Goal: Information Seeking & Learning: Find specific page/section

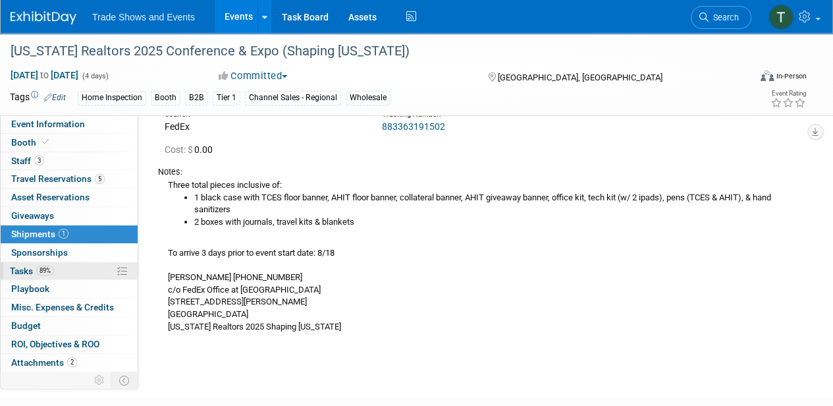
click at [25, 271] on span "Tasks 89%" at bounding box center [32, 270] width 44 height 11
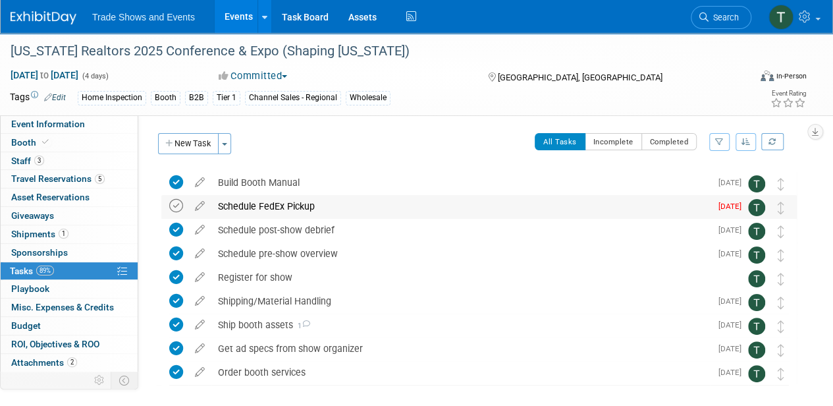
click at [177, 206] on icon at bounding box center [176, 206] width 14 height 14
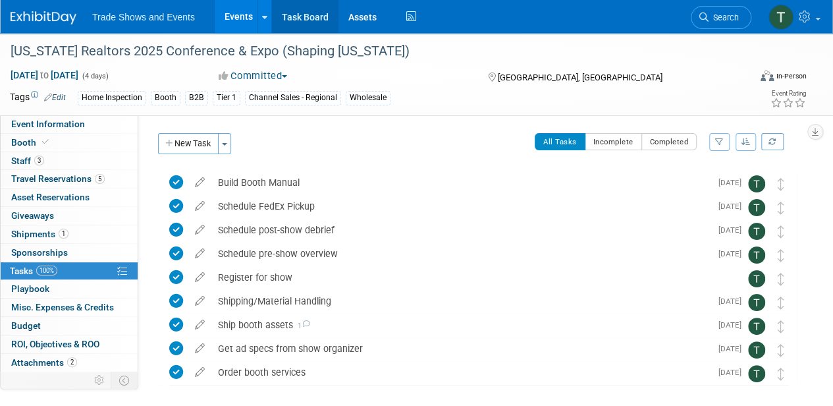
click at [304, 11] on link "Task Board" at bounding box center [305, 16] width 67 height 33
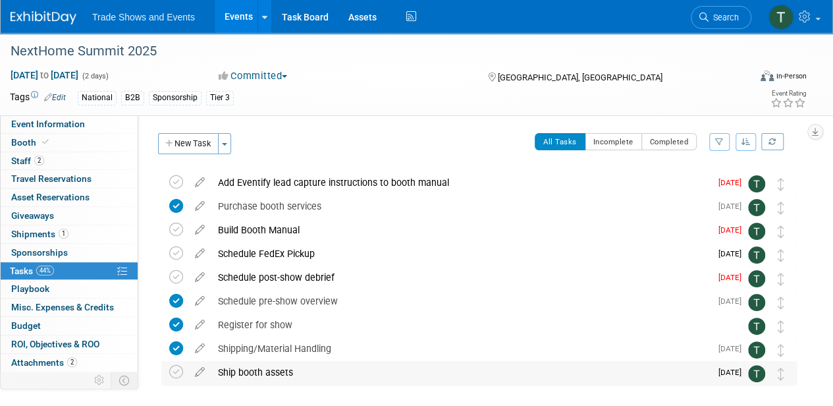
click at [298, 373] on div "Ship booth assets" at bounding box center [460, 372] width 499 height 22
click at [41, 124] on span "Event Information" at bounding box center [48, 124] width 74 height 11
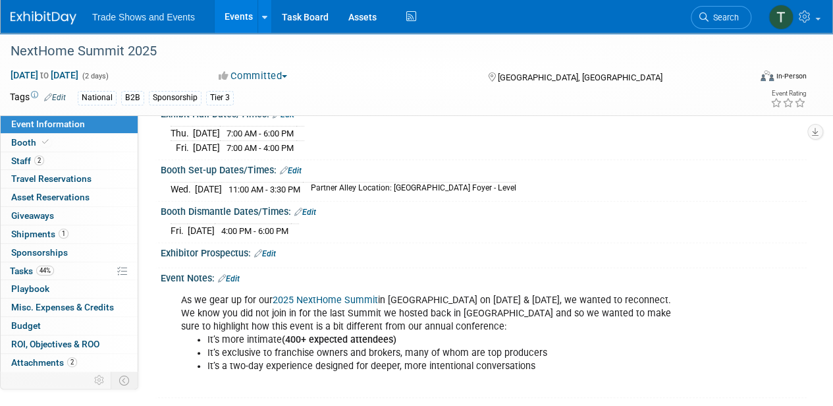
scroll to position [171, 0]
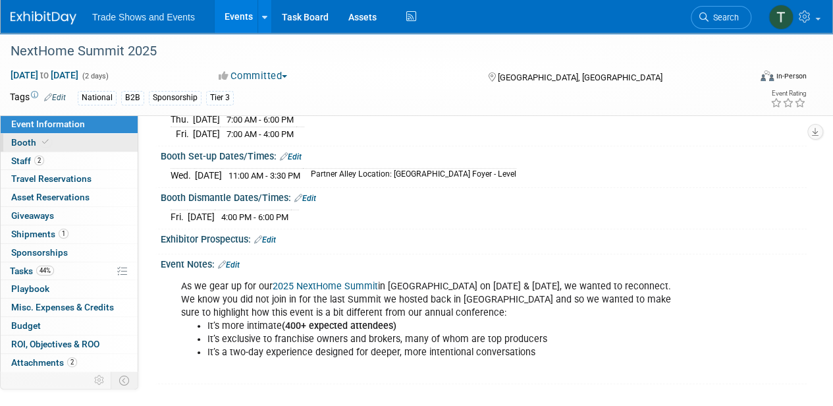
click at [30, 146] on span "Booth" at bounding box center [31, 142] width 40 height 11
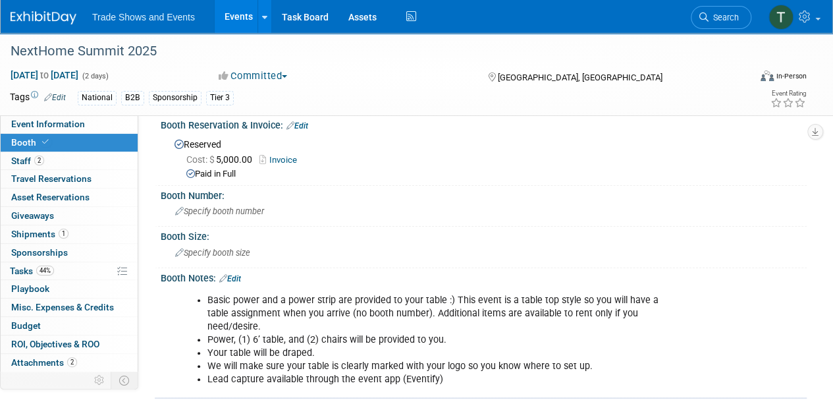
scroll to position [0, 0]
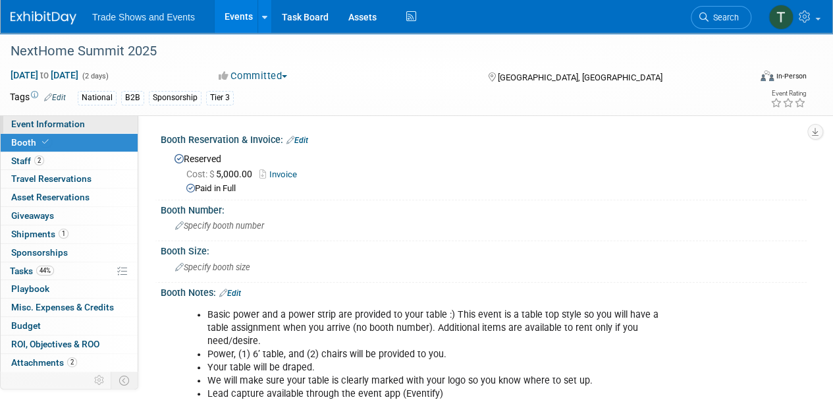
click at [45, 124] on span "Event Information" at bounding box center [48, 124] width 74 height 11
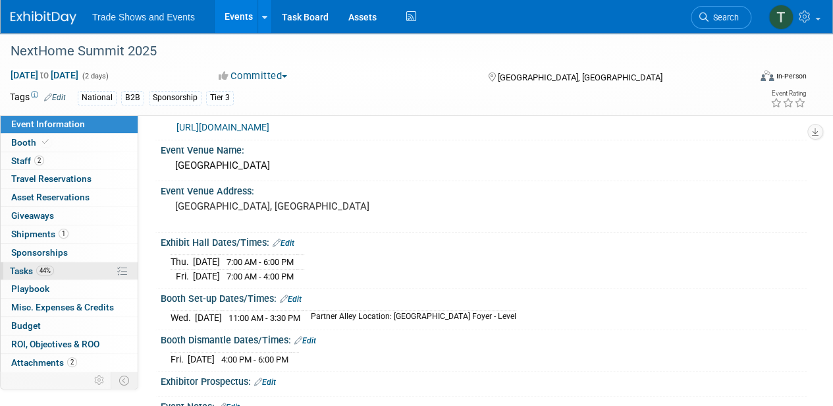
scroll to position [43, 0]
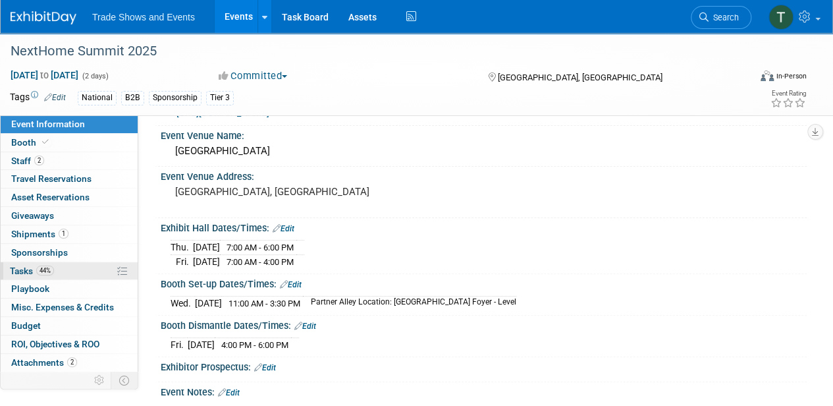
drag, startPoint x: 29, startPoint y: 267, endPoint x: 111, endPoint y: 263, distance: 82.4
click at [29, 267] on span "Tasks 44%" at bounding box center [32, 270] width 44 height 11
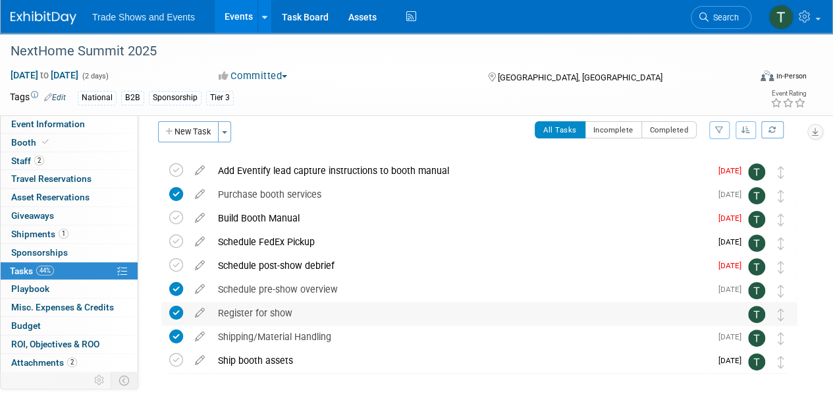
scroll to position [8, 0]
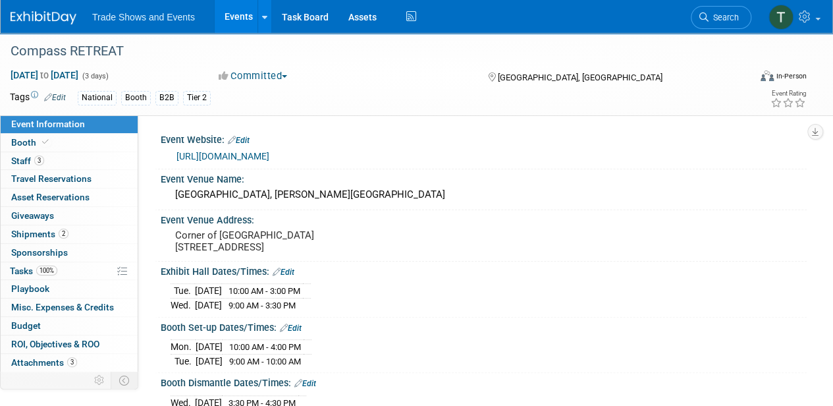
click at [269, 153] on link "https://www.compassretreat.com/event/a7d5d94f-4859-4fa0-991d-0b293c85ce37/home" at bounding box center [222, 156] width 93 height 11
click at [211, 157] on link "https://www.compassretreat.com/event/a7d5d94f-4859-4fa0-991d-0b293c85ce37/home" at bounding box center [222, 156] width 93 height 11
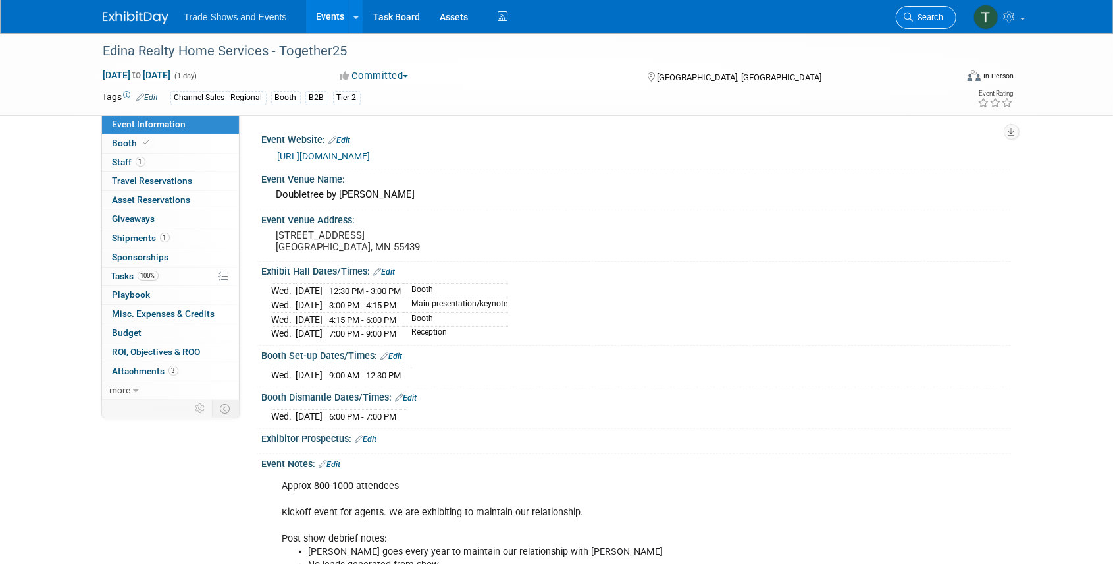
click at [937, 24] on link "Search" at bounding box center [926, 17] width 61 height 23
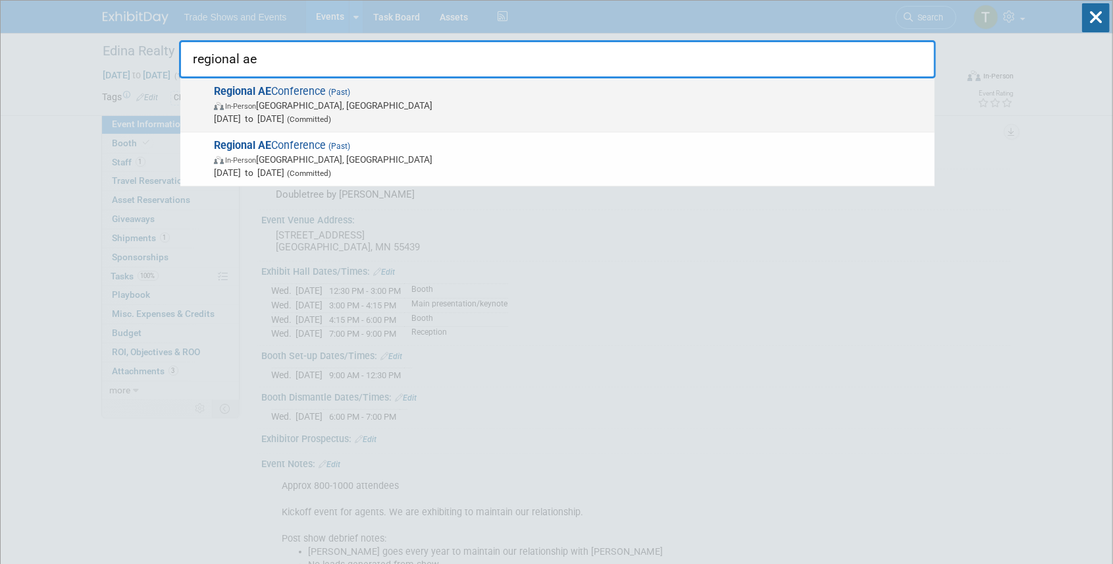
type input "regional ae"
click at [263, 90] on strong "Regional AE" at bounding box center [242, 91] width 57 height 13
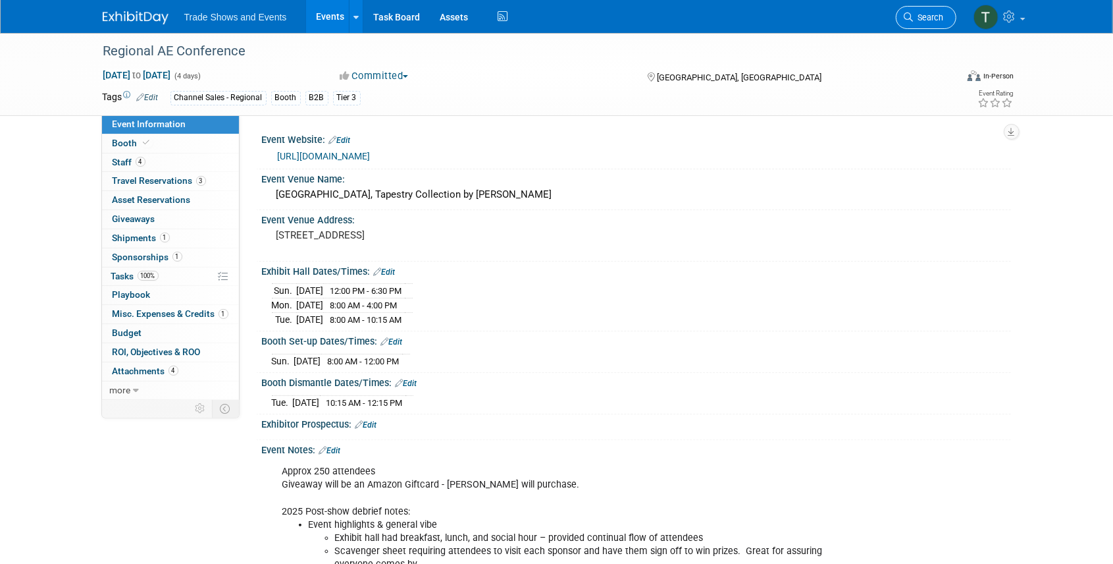
click at [934, 16] on span "Search" at bounding box center [929, 18] width 30 height 10
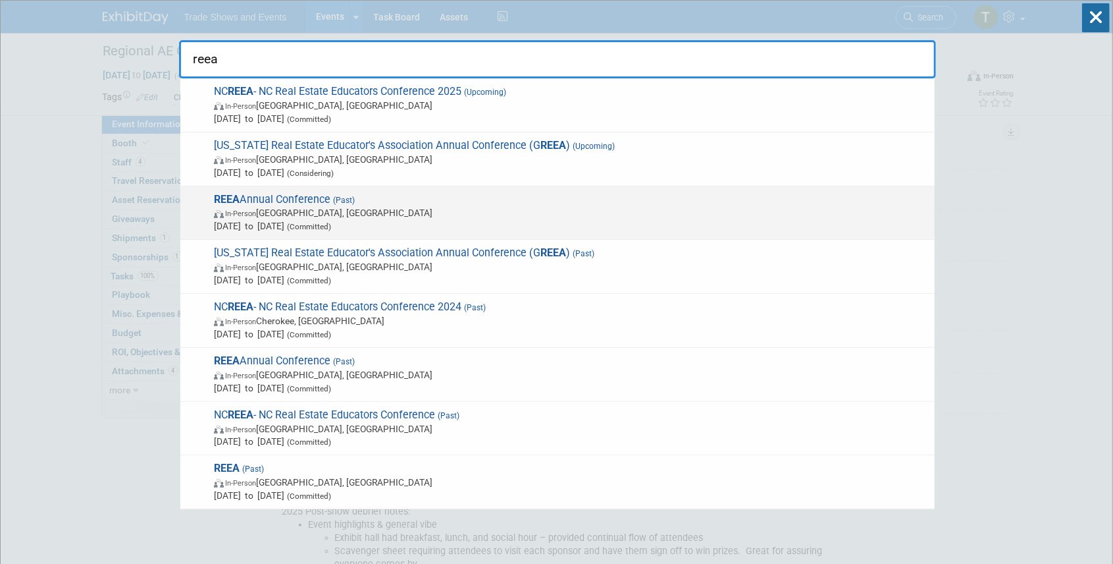
type input "reea"
click at [295, 198] on span "REEA Annual Conference (Past) In-Person Myrtle Beach, SC Jul 30, 2025 to Aug 1,…" at bounding box center [569, 213] width 718 height 40
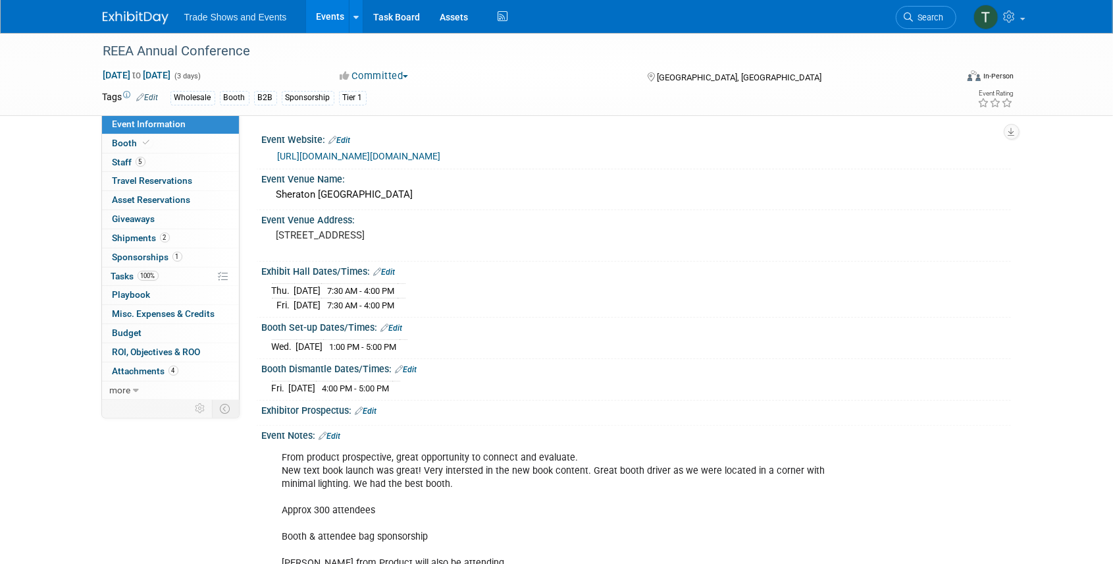
click at [350, 159] on link "[URL][DOMAIN_NAME][DOMAIN_NAME]" at bounding box center [359, 156] width 163 height 11
click at [320, 13] on link "Events" at bounding box center [330, 16] width 48 height 33
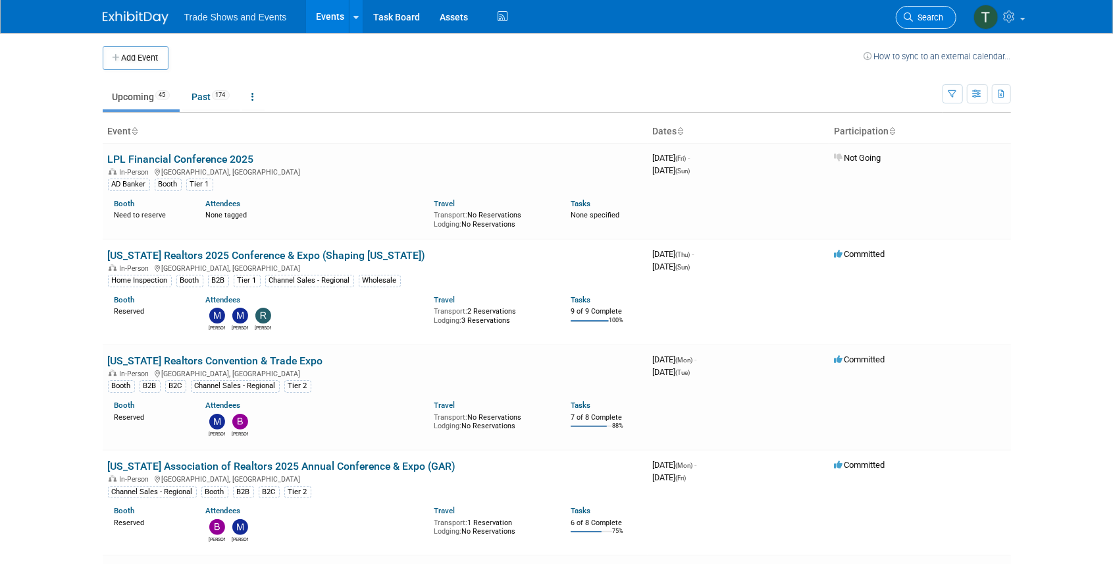
click at [938, 15] on span "Search" at bounding box center [929, 18] width 30 height 10
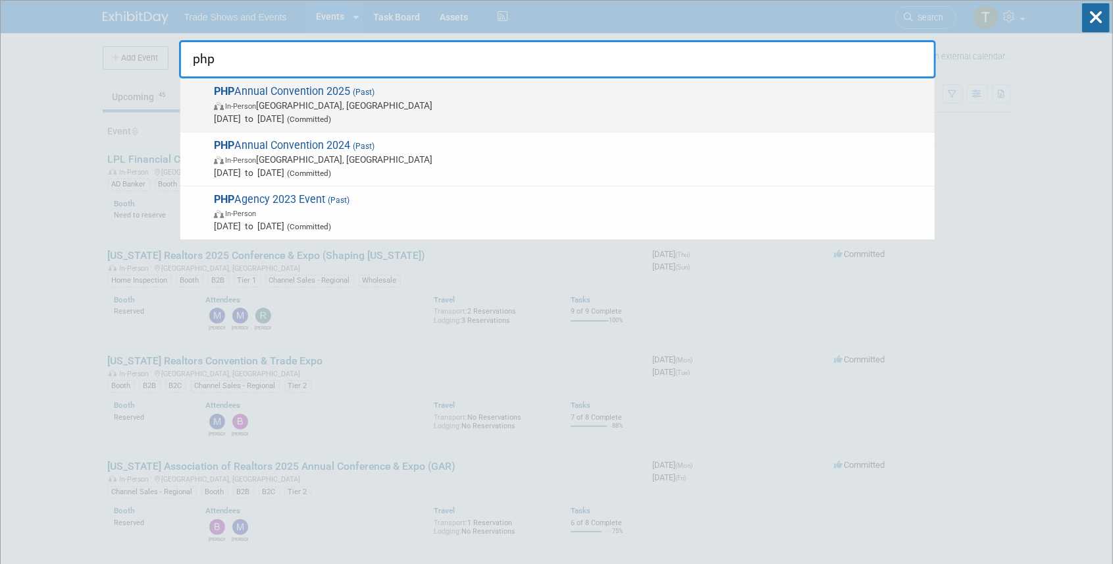
type input "php"
click at [312, 86] on span "PHP Annual Convention 2025 (Past) In-Person Las Vegas, NV Aug 3, 2025 to Aug 7,…" at bounding box center [569, 105] width 718 height 40
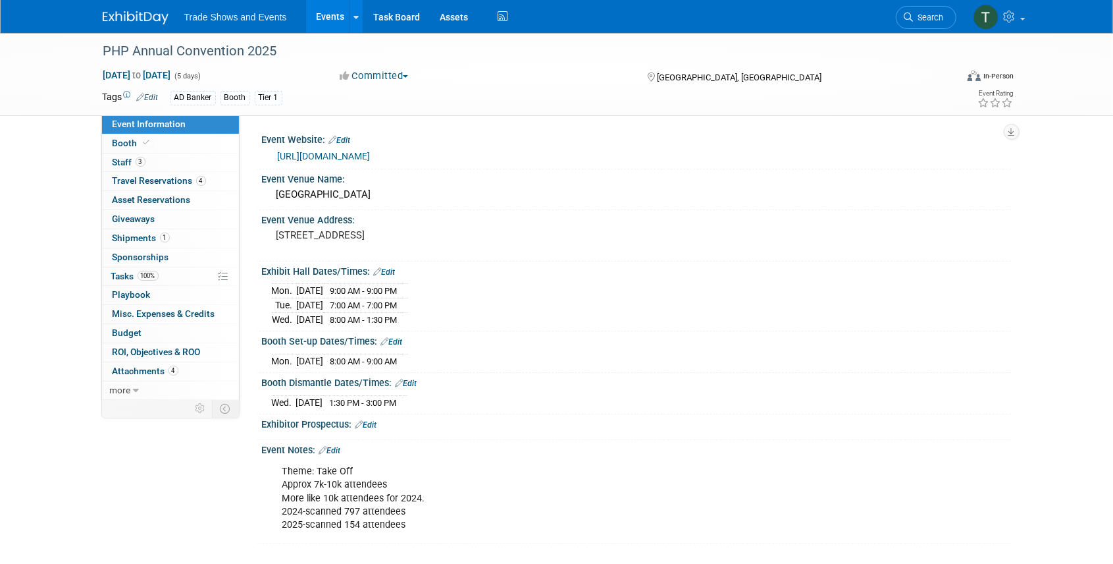
click at [334, 151] on link "[URL][DOMAIN_NAME]" at bounding box center [324, 156] width 93 height 11
